Goal: Information Seeking & Learning: Find specific fact

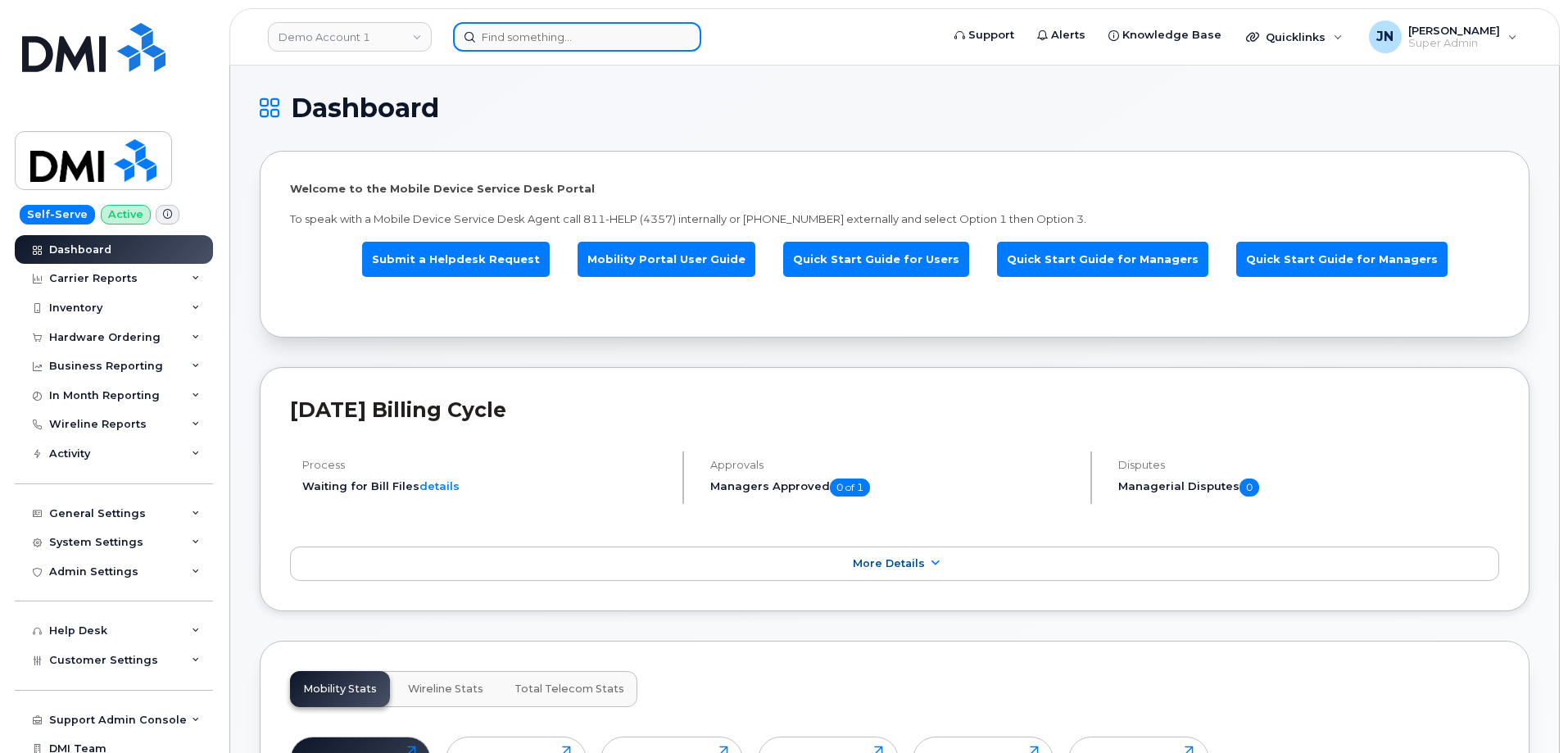
click at [553, 33] on input at bounding box center [577, 37] width 248 height 30
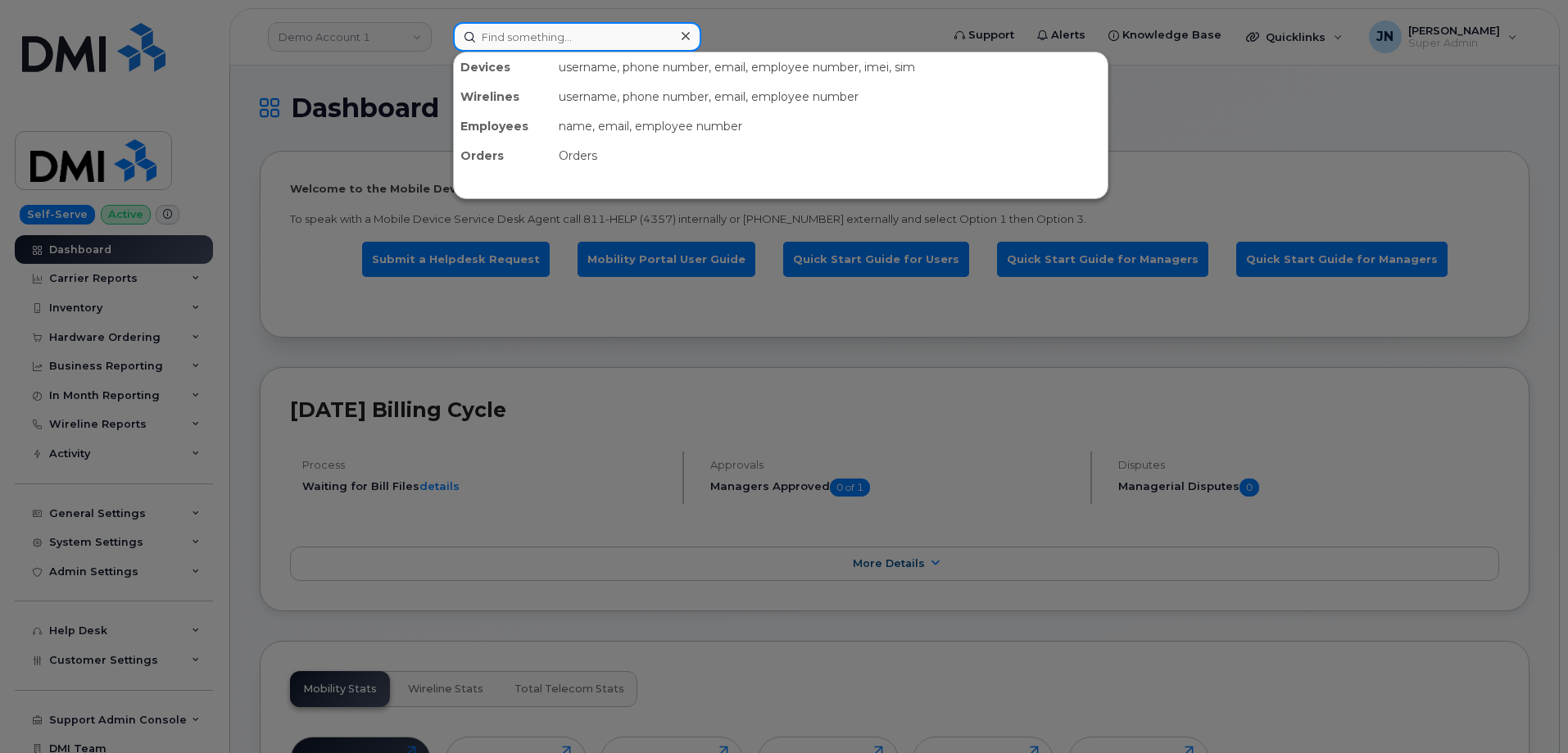
paste input "5126321125"
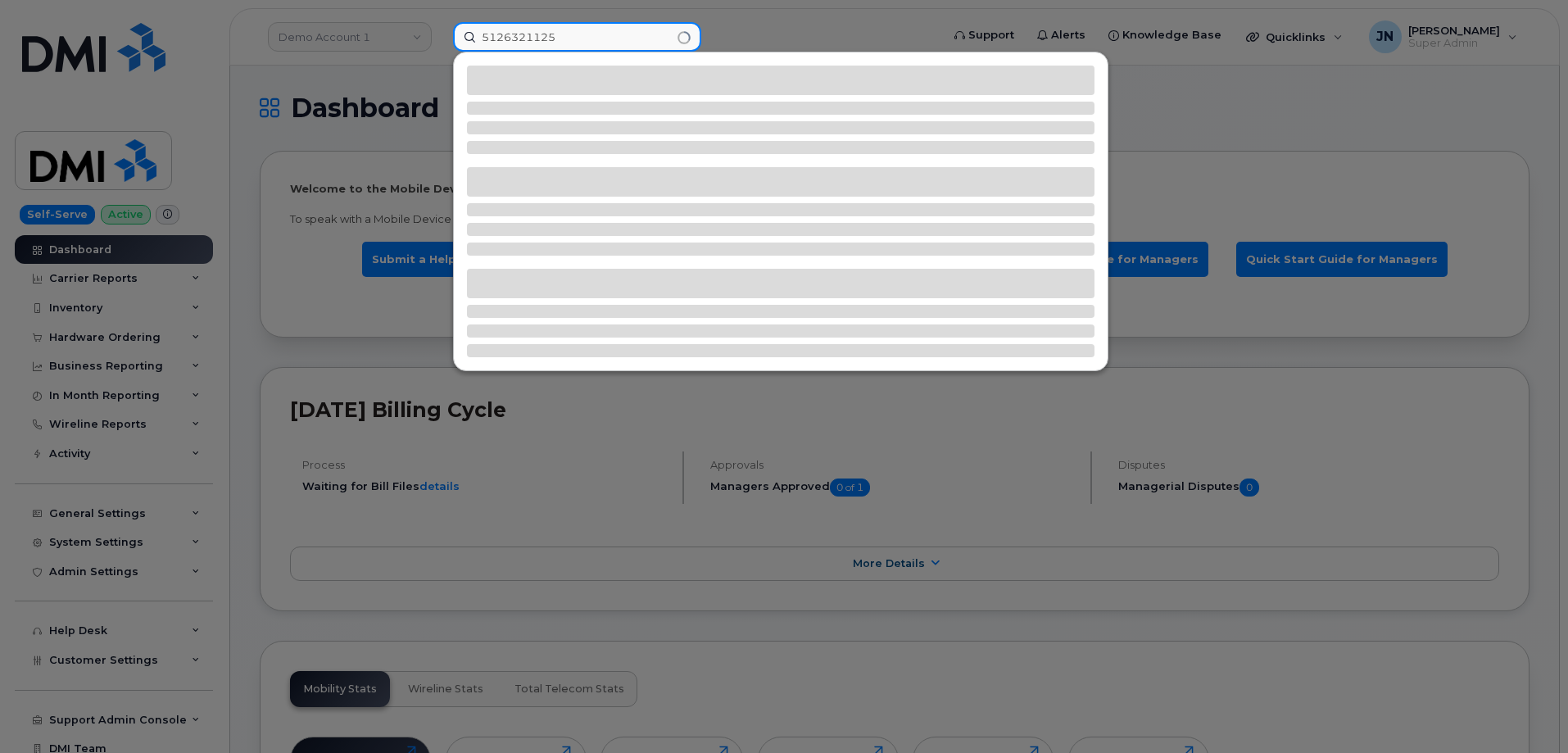
type input "5126321125"
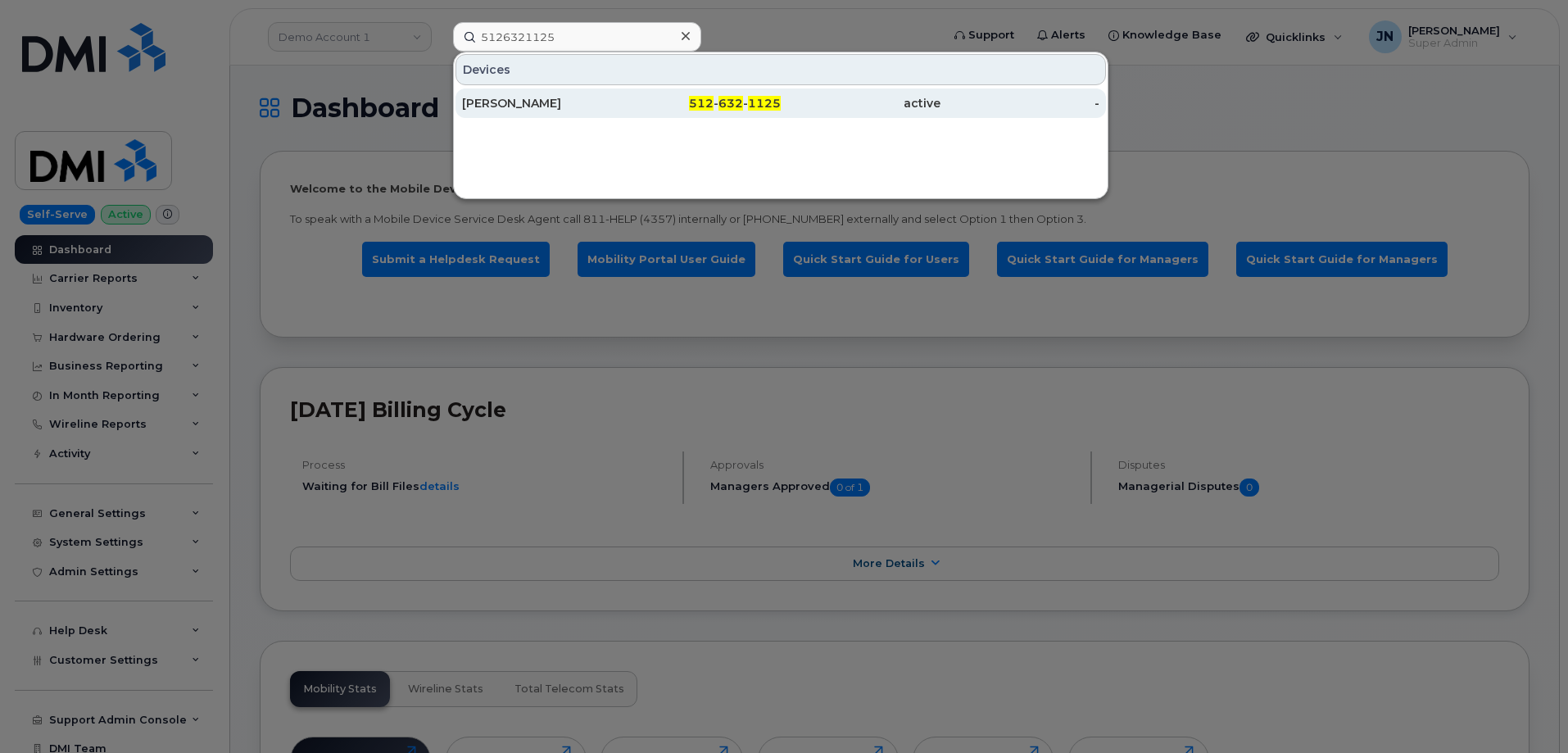
click at [551, 98] on div "[PERSON_NAME]" at bounding box center [542, 103] width 160 height 16
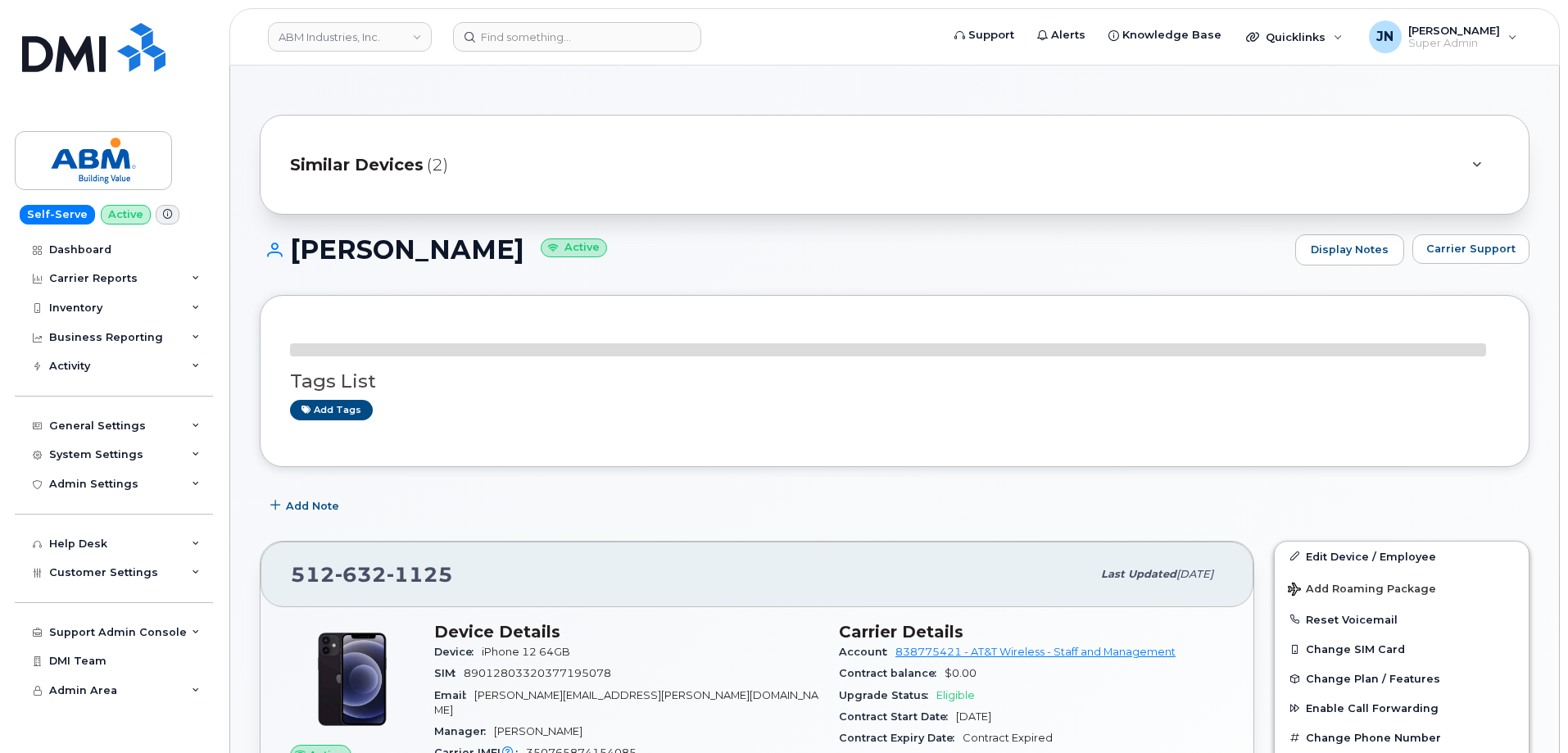
scroll to position [109, 0]
